Goal: Navigation & Orientation: Find specific page/section

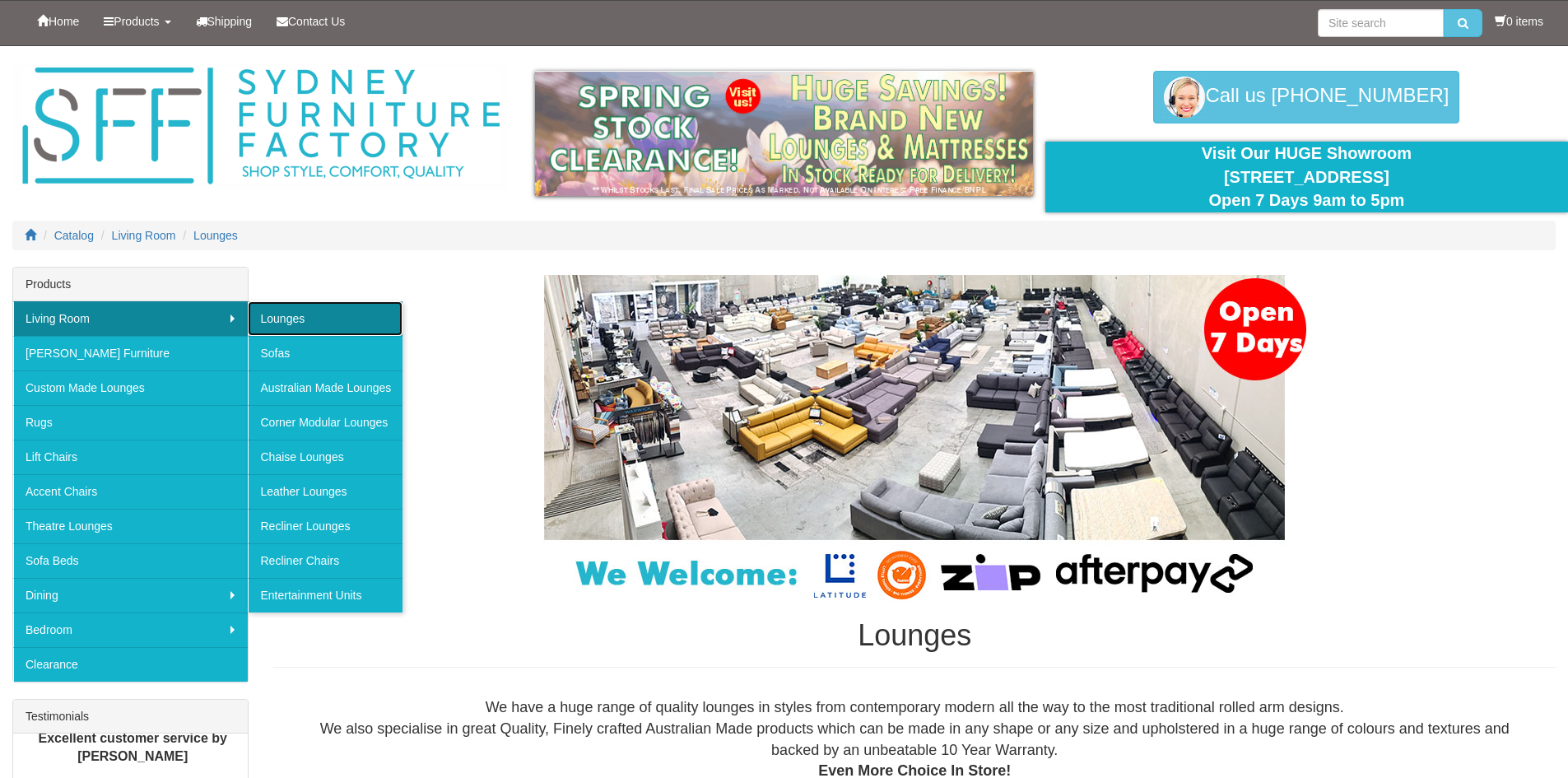
click at [291, 317] on link "Lounges" at bounding box center [324, 318] width 155 height 35
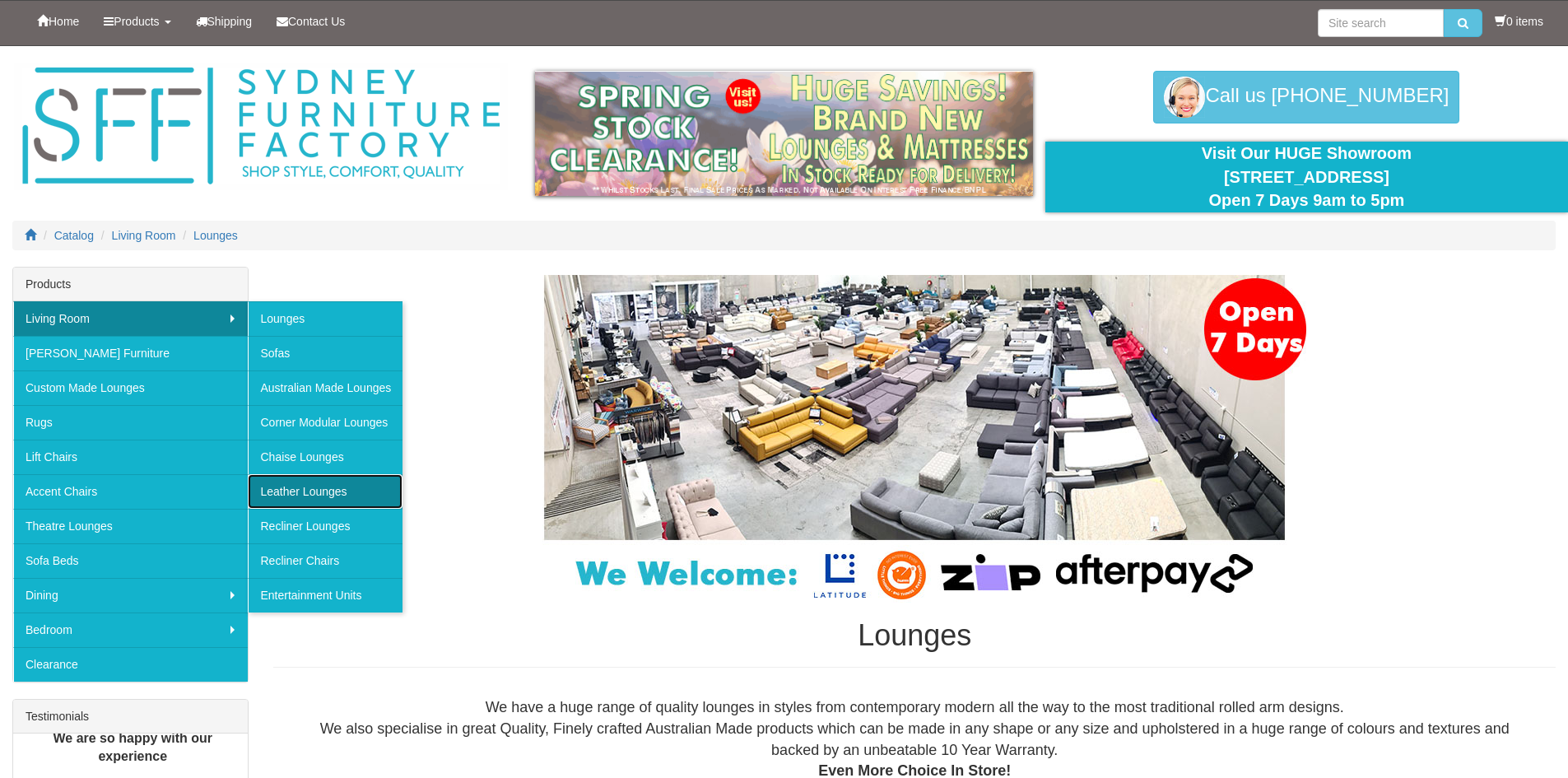
click at [328, 490] on link "Leather Lounges" at bounding box center [324, 491] width 155 height 35
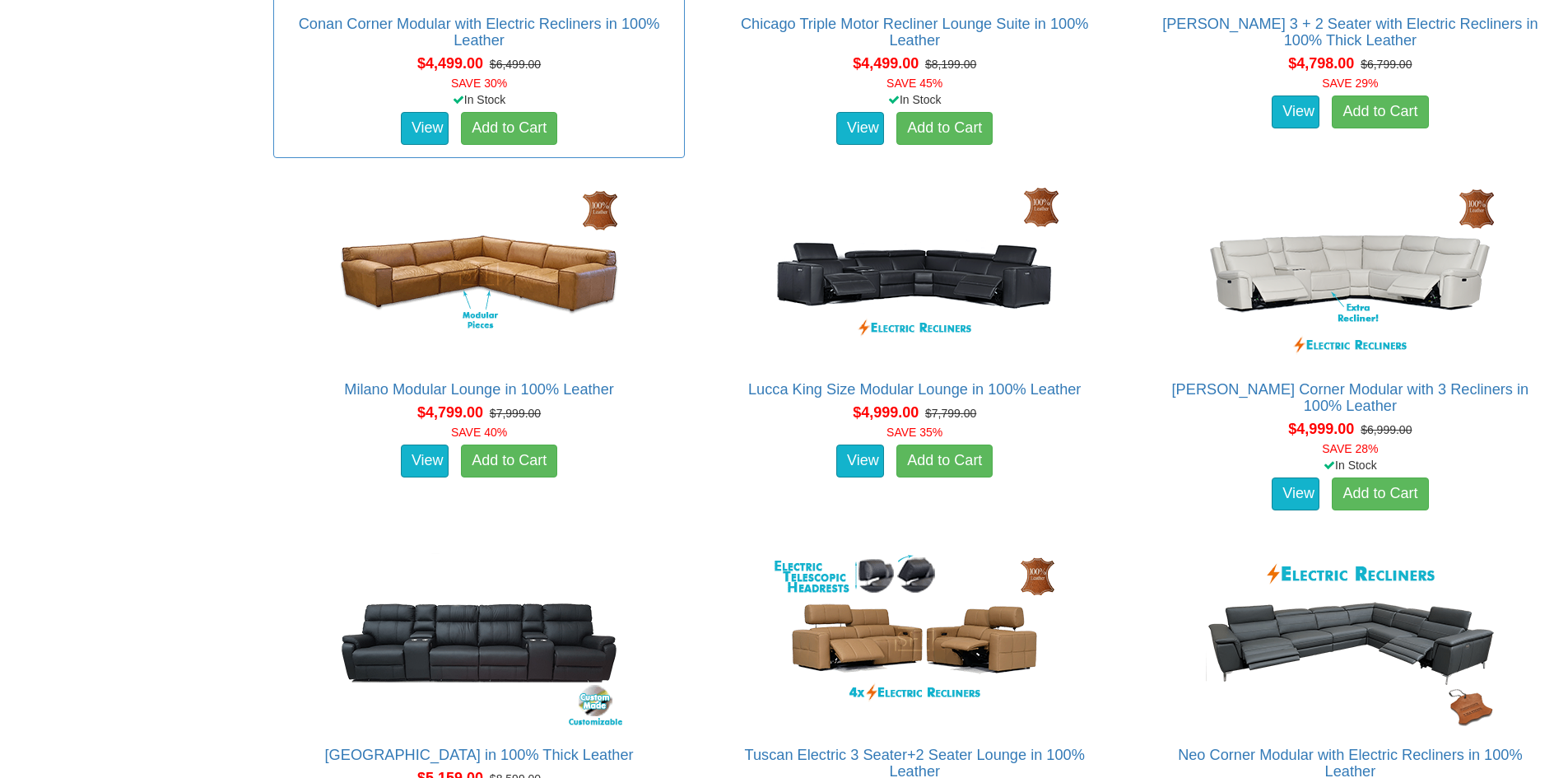
scroll to position [3951, 0]
